Goal: Book appointment/travel/reservation

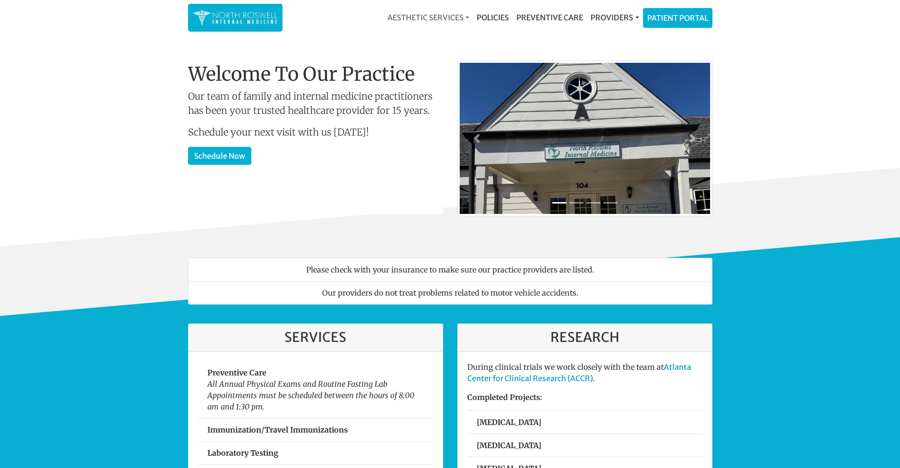
click at [451, 18] on link "Aesthetic Services" at bounding box center [428, 17] width 89 height 19
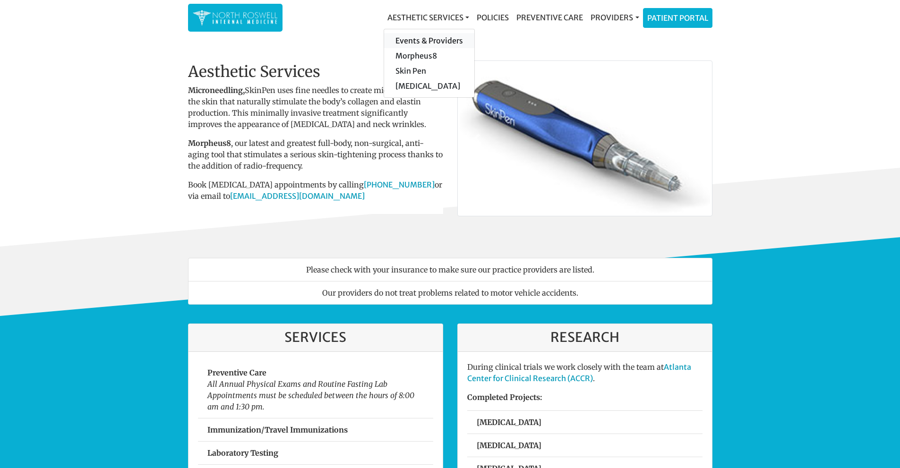
click at [425, 37] on link "Events & Providers" at bounding box center [429, 40] width 90 height 15
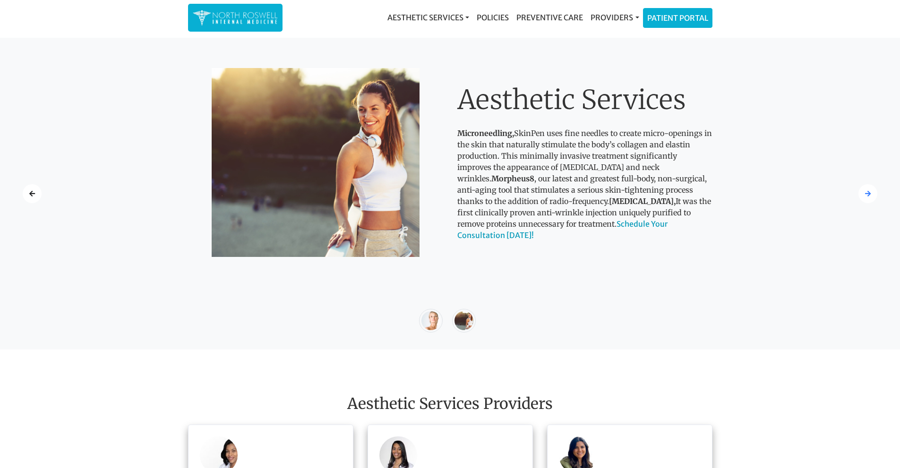
click at [868, 200] on div at bounding box center [867, 193] width 19 height 19
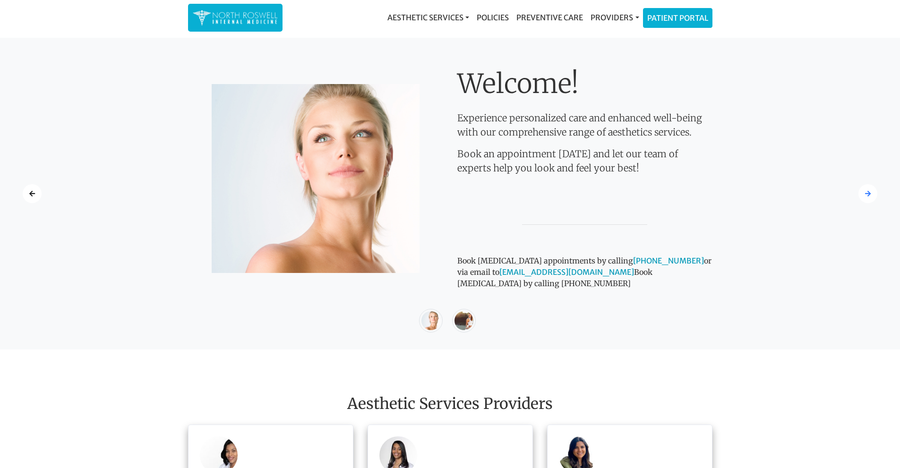
click at [868, 200] on div at bounding box center [867, 193] width 19 height 19
click at [38, 195] on div at bounding box center [32, 193] width 19 height 19
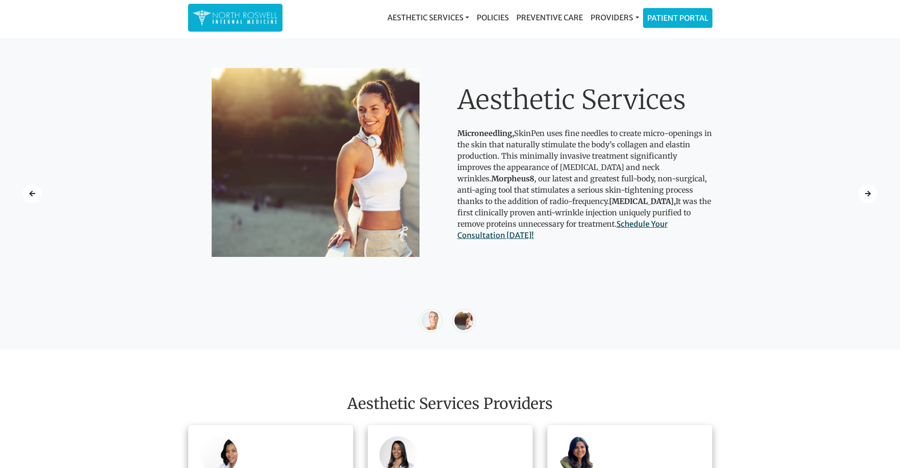
click at [563, 231] on link "Schedule Your Consultation Today!" at bounding box center [562, 229] width 210 height 21
